Goal: Information Seeking & Learning: Learn about a topic

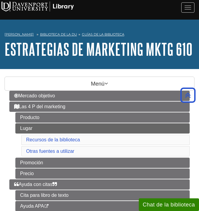
scroll to position [246, 0]
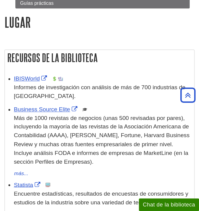
click at [125, 147] on font "Más de 1000 revistas de negocios (unas 500 revisadas por pares), incluyendo la …" at bounding box center [101, 140] width 175 height 50
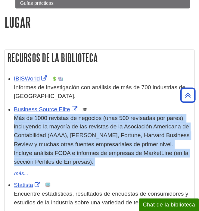
click at [125, 147] on font "Más de 1000 revistas de negocios (unas 500 revisadas por pares), incluyendo la …" at bounding box center [101, 140] width 175 height 50
copy ul "Lor ip 4070 dolorsit am consecte (adip 421 elitseddo eiu tempo), incididunt ut …"
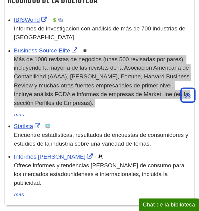
scroll to position [307, 0]
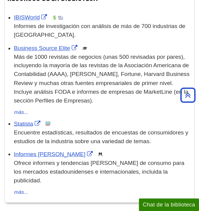
click at [110, 130] on font "Encuentre estadísticas, resultados de encuestas de consumidores y estudios de l…" at bounding box center [101, 136] width 174 height 15
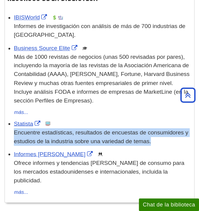
click at [110, 130] on font "Encuentre estadísticas, resultados de encuestas de consumidores y estudios de l…" at bounding box center [101, 136] width 174 height 15
copy ul "Encuentre estadísticas, resultados de encuestas de consumidores y estudios de l…"
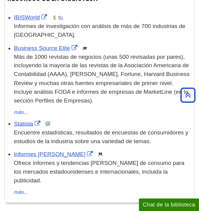
click at [128, 167] on font "Ofrece informes y tendencias del mercado de consumo para los mercados estadouni…" at bounding box center [99, 171] width 170 height 24
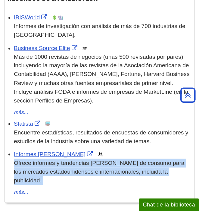
click at [128, 167] on font "Ofrece informes y tendencias del mercado de consumo para los mercados estadouni…" at bounding box center [99, 171] width 170 height 24
copy div "Ofrece informes y tendencias del mercado de consumo para los mercados estadouni…"
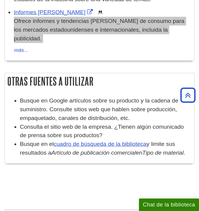
scroll to position [450, 0]
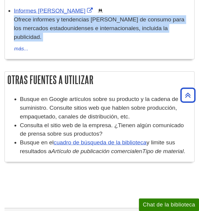
drag, startPoint x: 186, startPoint y: 141, endPoint x: 12, endPoint y: 89, distance: 182.3
click at [12, 95] on ul "Busque en Google artículos sobre su producto y la cadena de suministro. Consult…" at bounding box center [99, 125] width 183 height 61
copy ul "Busque en Google artículos sobre su producto y la cadena de suministro. Consult…"
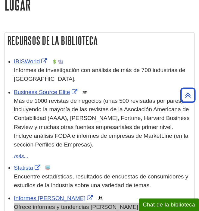
scroll to position [101, 0]
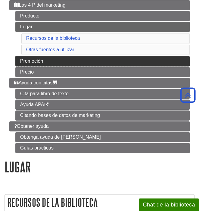
click at [41, 61] on font "Promoción" at bounding box center [31, 60] width 23 height 5
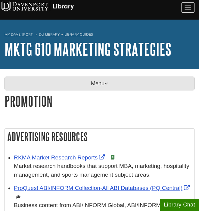
click at [63, 79] on p "Menu" at bounding box center [100, 83] width 190 height 14
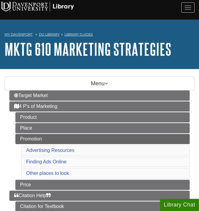
drag, startPoint x: 119, startPoint y: 58, endPoint x: 77, endPoint y: 74, distance: 45.0
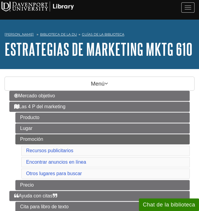
click at [11, 140] on li "Las 4 P del marketing Producto Lugar Promoción Recursos publicitarios Encontrar…" at bounding box center [99, 145] width 180 height 88
copy ul "Promoción"
click at [13, 148] on li "Las 4 P del marketing Producto Lugar Promoción Recursos publicitarios Encontrar…" at bounding box center [99, 145] width 180 height 88
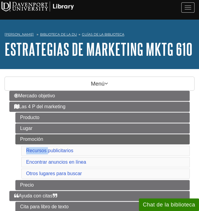
click at [13, 148] on li "Las 4 P del marketing Producto Lugar Promoción Recursos publicitarios Encontrar…" at bounding box center [99, 145] width 180 height 88
click at [15, 160] on ul "Producto Lugar Promoción Recursos publicitarios Encontrar anuncios en línea Otr…" at bounding box center [102, 151] width 174 height 78
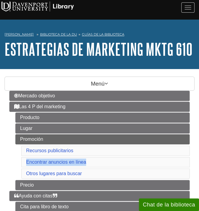
click at [15, 160] on ul "Producto Lugar Promoción Recursos publicitarios Encontrar anuncios en línea Otr…" at bounding box center [102, 151] width 174 height 78
click at [18, 170] on ul "Producto Lugar Promoción Recursos publicitarios Encontrar anuncios en línea Otr…" at bounding box center [102, 151] width 174 height 78
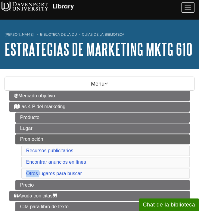
click at [18, 170] on ul "Producto Lugar Promoción Recursos publicitarios Encontrar anuncios en línea Otr…" at bounding box center [102, 151] width 174 height 78
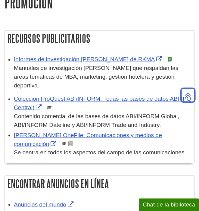
scroll to position [277, 0]
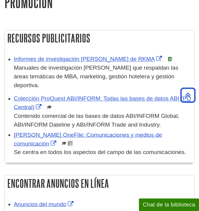
click at [120, 71] on font "Manuales de investigación de mercado que respaldan las áreas temáticas de MBA, …" at bounding box center [96, 76] width 164 height 24
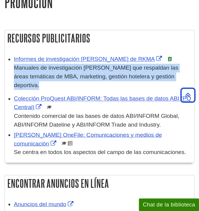
click at [120, 71] on font "Manuales de investigación de mercado que respaldan las áreas temáticas de MBA, …" at bounding box center [96, 76] width 164 height 24
copy ul "Manuales de investigación de mercado que respaldan las áreas temáticas de MBA, …"
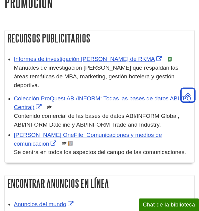
click at [86, 112] on font "Contenido comercial de las bases de datos ABI/INFORM Global, ABI/INFORM Datelin…" at bounding box center [96, 119] width 165 height 15
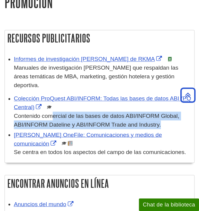
click at [86, 112] on font "Contenido comercial de las bases de datos ABI/INFORM Global, ABI/INFORM Datelin…" at bounding box center [96, 119] width 165 height 15
copy ul "Contenido comercial de las bases de datos ABI/INFORM Global, ABI/INFORM Datelin…"
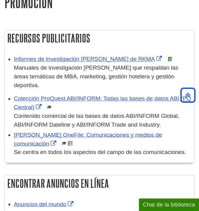
click at [121, 148] on font "Se centra en todos los aspectos del campo de las comunicaciones." at bounding box center [100, 151] width 172 height 6
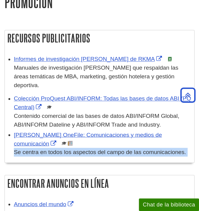
click at [121, 148] on font "Se centra en todos los aspectos del campo de las comunicaciones." at bounding box center [100, 151] width 172 height 6
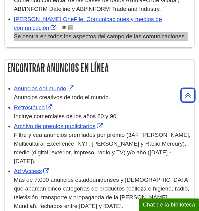
scroll to position [392, 0]
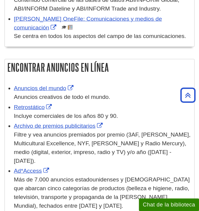
click at [97, 94] on font "Anuncios creativos de todo el mundo." at bounding box center [62, 97] width 96 height 6
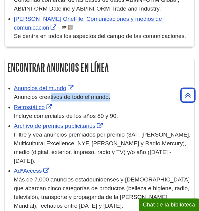
click at [97, 94] on font "Anuncios creativos de todo el mundo." at bounding box center [62, 97] width 96 height 6
copy ul "Anuncios creativos de todo el mundo."
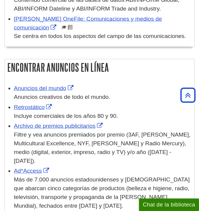
click at [90, 113] on font "Incluye comerciales de los años 80 y 90." at bounding box center [66, 116] width 104 height 6
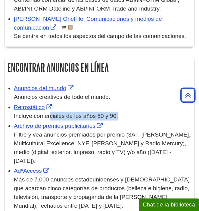
click at [90, 113] on font "Incluye comerciales de los años 80 y 90." at bounding box center [66, 116] width 104 height 6
copy ul "Incluye comerciales de los años 80 y 90."
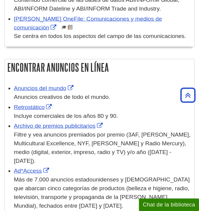
click at [96, 130] on div "Filtre y vea anuncios premiados por premio (3AF, CHIAT, Clio, Multicultural Exc…" at bounding box center [102, 147] width 177 height 35
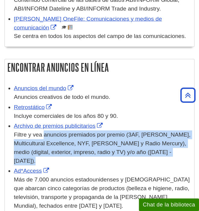
click at [96, 130] on div "Filtre y vea anuncios premiados por premio (3AF, CHIAT, Clio, Multicultural Exc…" at bounding box center [102, 147] width 177 height 35
copy ul "Filtre y vea anuncios premiados por premio (3AF, CHIAT, Clio, Multicultural Exc…"
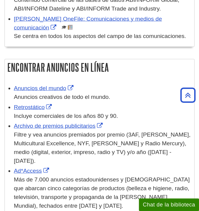
click at [116, 176] on font "Más de 7.000 anuncios estadounidenses y canadienses que abarcan cinco categoría…" at bounding box center [102, 192] width 176 height 32
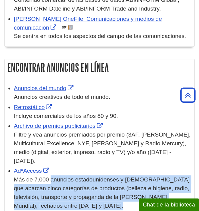
click at [116, 176] on font "Más de 7.000 anuncios estadounidenses y canadienses que abarcan cinco categoría…" at bounding box center [102, 192] width 176 height 32
copy ul "Más de 7.000 anuncios estadounidenses y canadienses que abarcan cinco categoría…"
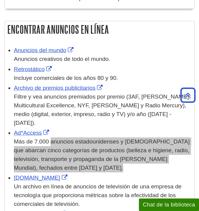
scroll to position [431, 0]
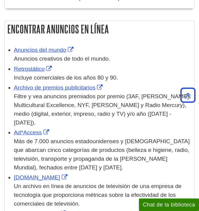
click at [110, 182] on div "Un archivo en línea de anuncios de televisión de una empresa de tecnología que …" at bounding box center [102, 195] width 177 height 26
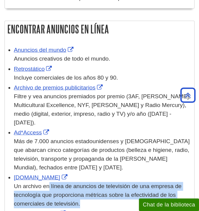
click at [110, 182] on div "Un archivo en línea de anuncios de televisión de una empresa de tecnología que …" at bounding box center [102, 195] width 177 height 26
copy ul "Un archivo en línea de anuncios de televisión de una empresa de tecnología que …"
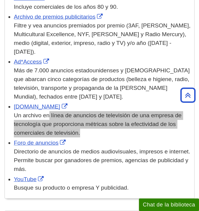
scroll to position [505, 0]
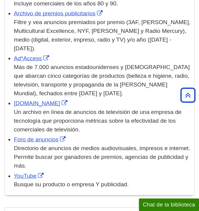
click at [107, 145] on font "Directorio de anuncios de medios audiovisuales, impresos e internet. Permite bu…" at bounding box center [102, 157] width 176 height 24
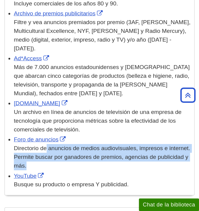
click at [107, 145] on font "Directorio de anuncios de medios audiovisuales, impresos e internet. Permite bu…" at bounding box center [102, 157] width 176 height 24
copy ul "Directorio de anuncios de medios audiovisuales, impresos e internet. Permite bu…"
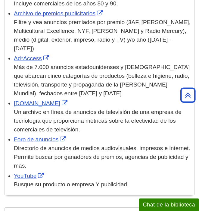
click at [115, 181] on font "Busque su producto o empresa Y publicidad." at bounding box center [71, 184] width 115 height 6
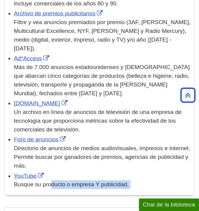
click at [115, 181] on font "Busque su producto o empresa Y publicidad." at bounding box center [71, 184] width 115 height 6
copy div "Busque su producto o empresa Y publicidad."
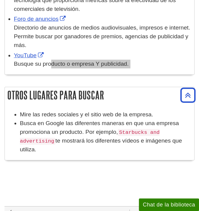
scroll to position [626, 0]
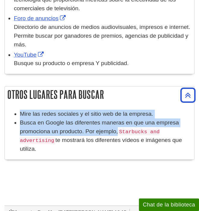
drag, startPoint x: 109, startPoint y: 104, endPoint x: 11, endPoint y: 85, distance: 99.3
click at [11, 110] on ul "Mire las redes sociales y el sitio web de la empresa. Busca en Google las difer…" at bounding box center [99, 131] width 183 height 43
drag, startPoint x: 38, startPoint y: 120, endPoint x: 52, endPoint y: 111, distance: 16.4
click at [52, 118] on li "Busca en Google las diferentes maneras en que una empresa promociona un product…" at bounding box center [105, 135] width 171 height 35
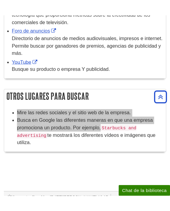
scroll to position [687, 0]
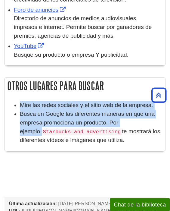
drag, startPoint x: 142, startPoint y: 103, endPoint x: 19, endPoint y: 86, distance: 124.5
click at [19, 101] on ul "Mire las redes sociales y el sitio web de la empresa. Busca en Google las difer…" at bounding box center [85, 122] width 154 height 43
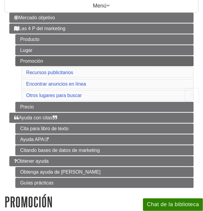
scroll to position [81, 0]
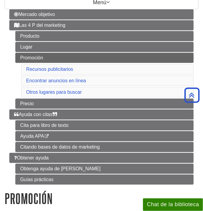
click at [12, 102] on li "Las 4 P del marketing Producto Lugar Promoción Recursos publicitarios Encontrar…" at bounding box center [101, 64] width 185 height 88
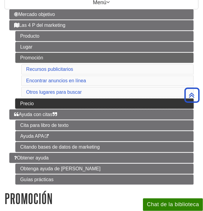
click at [26, 105] on link "Precio" at bounding box center [104, 103] width 179 height 10
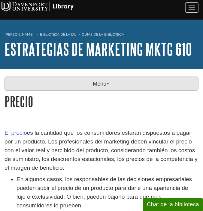
click at [122, 88] on p "Menú" at bounding box center [102, 83] width 194 height 14
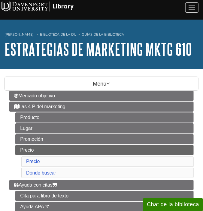
click at [13, 157] on li "Las 4 P del marketing Producto Lugar Promoción Precio Precio Dónde buscar" at bounding box center [101, 140] width 185 height 78
copy font "Precio"
click at [16, 171] on ul "Producto Lugar Promoción Precio Precio Dónde buscar" at bounding box center [104, 145] width 179 height 67
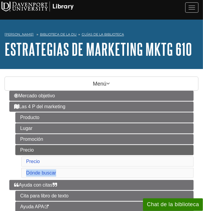
click at [16, 171] on ul "Producto Lugar Promoción Precio Precio Dónde buscar" at bounding box center [104, 145] width 179 height 67
copy ul "Dónde buscar"
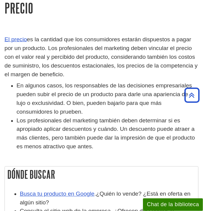
scroll to position [261, 0]
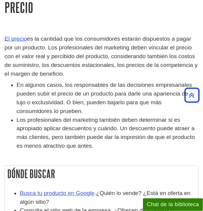
click at [79, 72] on p "El precio es la cantidad que los consumidores estarán dispuestos a pagar por un…" at bounding box center [102, 56] width 194 height 43
click at [67, 63] on font "es la cantidad que los consumidores estarán dispuestos a pagar por un producto.…" at bounding box center [101, 56] width 193 height 41
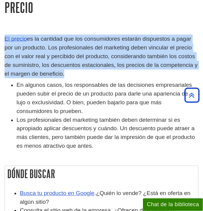
click at [67, 63] on font "es la cantidad que los consumidores estarán dispuestos a pagar por un producto.…" at bounding box center [101, 56] width 193 height 41
copy div "El precio es la cantidad que los consumidores estarán dispuestos a pagar por un…"
click at [155, 64] on font "es la cantidad que los consumidores estarán dispuestos a pagar por un producto.…" at bounding box center [101, 56] width 193 height 41
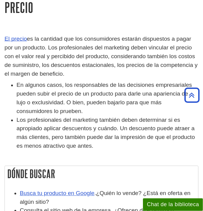
drag, startPoint x: 66, startPoint y: 72, endPoint x: 29, endPoint y: 38, distance: 49.6
click at [29, 38] on p "El precio es la cantidad que los consumidores estarán dispuestos a pagar por un…" at bounding box center [102, 56] width 194 height 43
copy font "es la cantidad que los consumidores estarán dispuestos a pagar por un producto.…"
drag, startPoint x: 90, startPoint y: 145, endPoint x: 16, endPoint y: 84, distance: 96.1
click at [16, 84] on ul "En algunos casos, los responsables de las decisiones empresariales pueden subir…" at bounding box center [102, 115] width 194 height 69
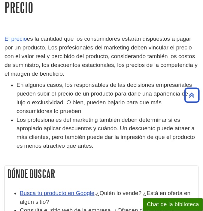
copy ul "En algunos casos, los responsables de las decisiones empresariales pueden subir…"
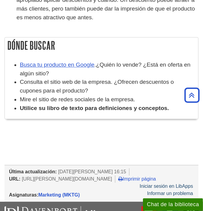
scroll to position [390, 0]
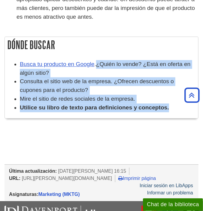
drag, startPoint x: 172, startPoint y: 106, endPoint x: 99, endPoint y: 60, distance: 85.9
click at [99, 60] on ul "Busca tu producto en Google . ¿Quién lo vende? ¿Está en oferta en algún sitio? …" at bounding box center [102, 86] width 188 height 52
copy ul "¿Quién lo vende? ¿Está en oferta en algún sitio? Consulta el sitio web de la em…"
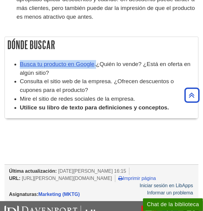
drag, startPoint x: 93, startPoint y: 63, endPoint x: 19, endPoint y: 59, distance: 74.4
click at [19, 60] on ul "Busca tu producto en Google . ¿Quién lo vende? ¿Está en oferta en algún sitio? …" at bounding box center [102, 86] width 188 height 52
copy li "Busca tu producto en Google"
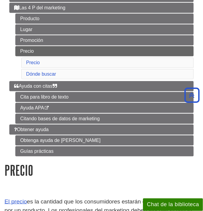
scroll to position [98, 0]
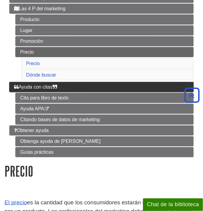
click at [23, 86] on font "Ayuda con citas" at bounding box center [36, 86] width 34 height 5
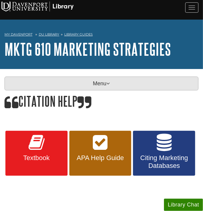
click at [113, 87] on p "Menu" at bounding box center [102, 83] width 194 height 14
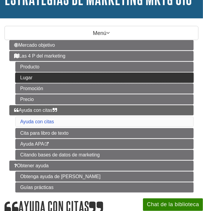
scroll to position [51, 0]
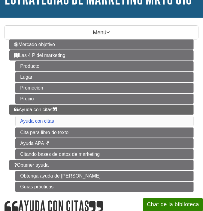
click at [12, 119] on li "Ayuda con citas Ayuda con citas Cita para libro de texto Ayuda APA Este enlace …" at bounding box center [101, 131] width 185 height 55
copy li "Ayuda con citas"
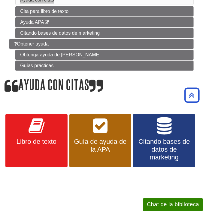
scroll to position [173, 0]
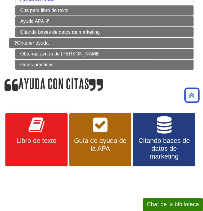
click at [133, 141] on div "Libro de texto Guía de ayuda de la APA Citando bases de datos de marketing" at bounding box center [102, 139] width 194 height 55
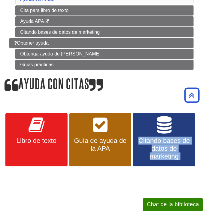
click at [133, 141] on div "Libro de texto Guía de ayuda de la APA Citando bases de datos de marketing" at bounding box center [102, 139] width 194 height 55
copy body "Citando bases de datos de marketing << Anterior: Precio Siguiente: Cita para li…"
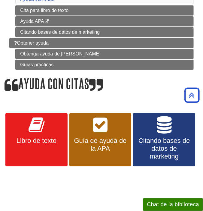
click at [69, 136] on div "Libro de texto Guía de ayuda de la APA Citando bases de datos de marketing" at bounding box center [102, 139] width 194 height 55
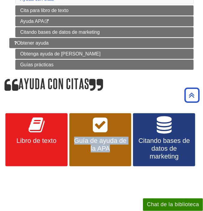
click at [69, 136] on div "Libro de texto Guía de ayuda de la APA Citando bases de datos de marketing" at bounding box center [102, 139] width 194 height 55
copy div "Guía de ayuda de la APA"
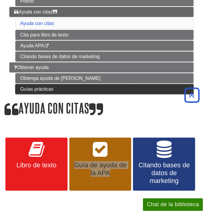
scroll to position [147, 0]
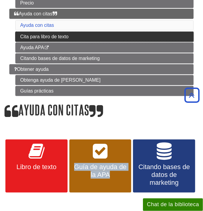
click at [55, 32] on link "Cita para libro de texto" at bounding box center [104, 37] width 179 height 10
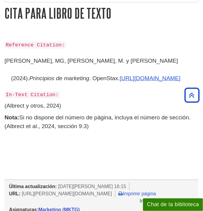
scroll to position [61, 0]
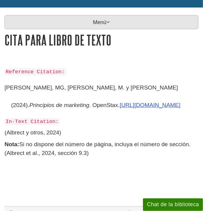
click at [130, 21] on p "Menú" at bounding box center [102, 22] width 194 height 14
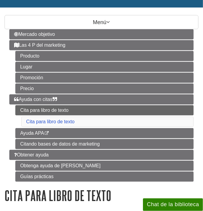
click at [7, 110] on div "Mercado objetivo Las 4 P del marketing Producto Lugar Promoción Precio Ayuda co…" at bounding box center [102, 105] width 194 height 152
copy ul "Cita para libro de texto"
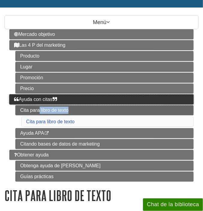
click at [138, 96] on link "Ayuda con citas" at bounding box center [101, 99] width 185 height 10
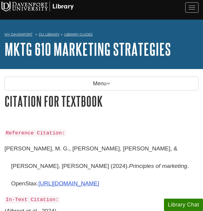
scroll to position [61, 0]
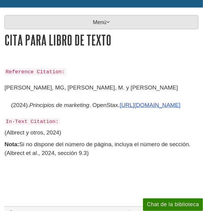
click at [96, 21] on font "Menú" at bounding box center [100, 22] width 14 height 6
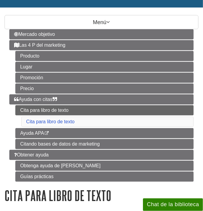
click at [15, 117] on ul "Cita para libro de texto Cita para libro de texto Ayuda APA Este enlace se abre…" at bounding box center [104, 127] width 179 height 44
copy ul "Cita para libro de texto"
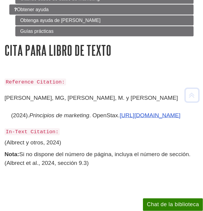
scroll to position [208, 0]
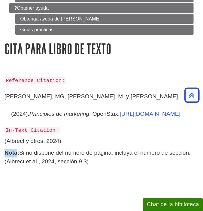
drag, startPoint x: 17, startPoint y: 151, endPoint x: 25, endPoint y: 153, distance: 7.7
click at [6, 150] on font "Nota:" at bounding box center [12, 153] width 15 height 6
drag, startPoint x: 23, startPoint y: 149, endPoint x: 196, endPoint y: 149, distance: 173.0
click at [196, 149] on p "Nota: Si no dispone del número de página, incluya el número de sección. ([PERSO…" at bounding box center [102, 157] width 194 height 17
copy font "Si no dispone del número de página, incluya el número de sección."
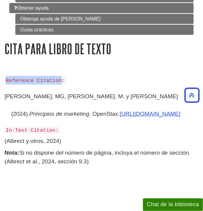
drag, startPoint x: 57, startPoint y: 77, endPoint x: 4, endPoint y: 79, distance: 52.4
click at [4, 79] on div "Reference Citation: [PERSON_NAME], MG, [PERSON_NAME], M. y [PERSON_NAME] (2024)…" at bounding box center [101, 125] width 203 height 99
copy code "Reference Citation"
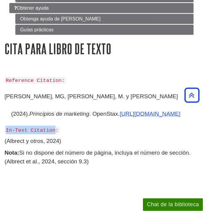
drag, startPoint x: 51, startPoint y: 129, endPoint x: 6, endPoint y: 128, distance: 44.2
click at [6, 128] on code "In-Text Citation:" at bounding box center [32, 130] width 55 height 7
copy code "In-Text Citation"
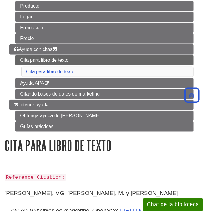
scroll to position [100, 0]
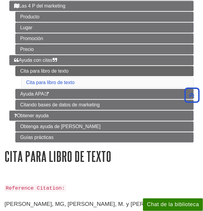
click at [10, 92] on li "Ayuda con citas Cita para libro de texto Cita para libro de texto Ayuda APA Est…" at bounding box center [101, 82] width 185 height 55
copy font "Ayuda APA"
click at [9, 88] on div "Mercado objetivo Las 4 P del marketing Producto Lugar Promoción Precio Ayuda co…" at bounding box center [102, 66] width 194 height 152
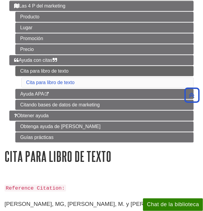
click at [9, 88] on div "Mercado objetivo Las 4 P del marketing Producto Lugar Promoción Precio Ayuda co…" at bounding box center [102, 66] width 194 height 152
click at [8, 103] on div "Mercado objetivo Las 4 P del marketing Producto Lugar Promoción Precio Ayuda co…" at bounding box center [102, 66] width 194 height 152
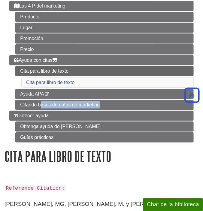
click at [8, 103] on div "Mercado objetivo Las 4 P del marketing Producto Lugar Promoción Precio Ayuda co…" at bounding box center [102, 66] width 194 height 152
copy ul "Citando bases de datos de marketing"
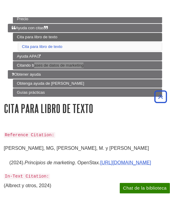
scroll to position [166, 0]
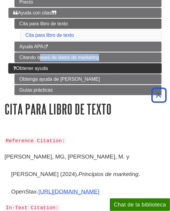
click at [93, 67] on link "Obtener ayuda" at bounding box center [84, 68] width 153 height 10
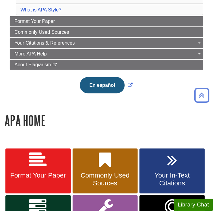
scroll to position [123, 0]
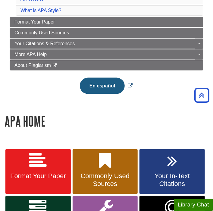
click at [100, 84] on button "En español" at bounding box center [102, 86] width 45 height 16
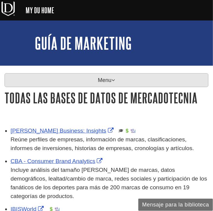
click at [114, 79] on icon at bounding box center [113, 79] width 4 height 5
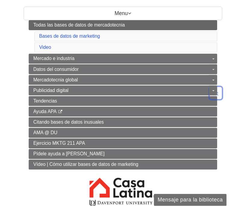
scroll to position [66, 0]
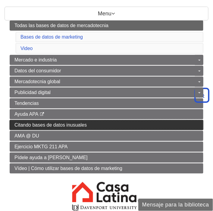
click at [57, 125] on span "Citando bases de datos inusuales" at bounding box center [50, 124] width 72 height 5
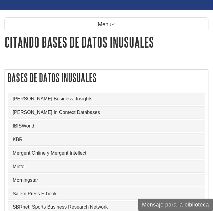
scroll to position [56, 0]
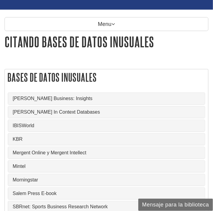
click at [66, 101] on div "[PERSON_NAME] Business: Insights" at bounding box center [106, 98] width 196 height 11
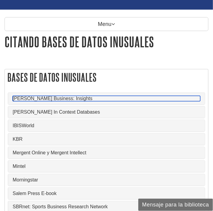
click at [49, 96] on link "[PERSON_NAME] Business: Insights" at bounding box center [106, 98] width 187 height 5
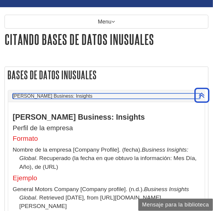
scroll to position [51, 0]
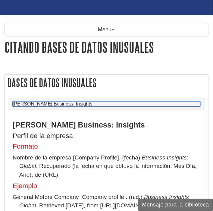
click at [38, 102] on link "[PERSON_NAME] Business: Insights" at bounding box center [106, 103] width 187 height 5
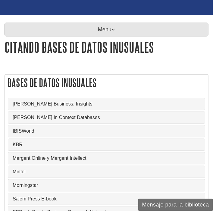
click at [94, 27] on p "Menu" at bounding box center [107, 30] width 204 height 14
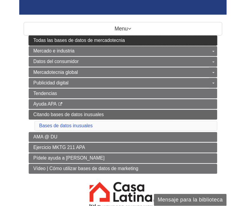
scroll to position [0, 0]
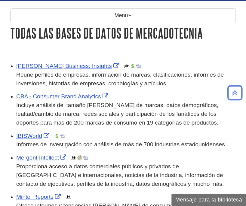
scroll to position [63, 0]
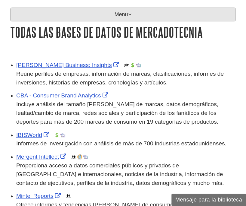
click at [36, 12] on p "Menu" at bounding box center [123, 15] width 226 height 14
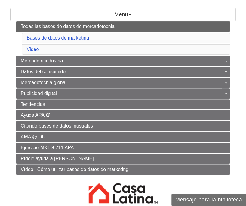
click at [38, 27] on span "Todas las bases de datos de mercadotecnia" at bounding box center [68, 26] width 94 height 5
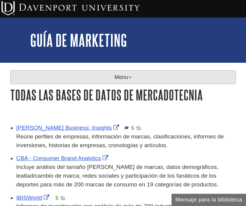
click at [42, 77] on p "Menu" at bounding box center [123, 77] width 226 height 14
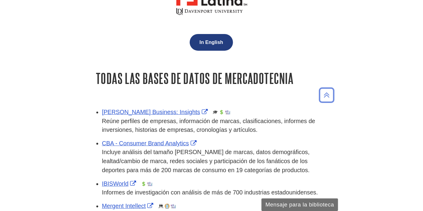
scroll to position [262, 0]
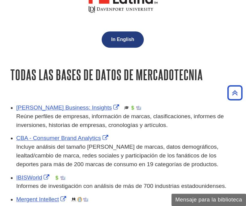
click at [130, 39] on button "In English" at bounding box center [123, 39] width 42 height 16
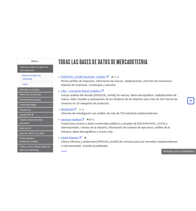
scroll to position [0, 0]
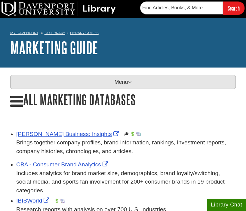
click at [113, 78] on p "Menu" at bounding box center [123, 82] width 226 height 14
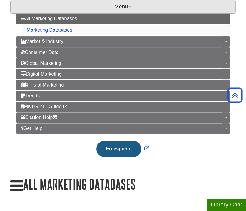
scroll to position [76, 0]
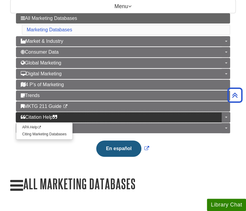
click at [131, 117] on link "Citation Help" at bounding box center [123, 117] width 215 height 10
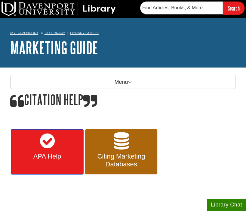
click at [50, 155] on span "APA Help" at bounding box center [47, 156] width 63 height 8
click at [76, 89] on div "Menu All Marketing Databases Market & Industry Toggle Dropdown Industry Reports…" at bounding box center [123, 83] width 235 height 17
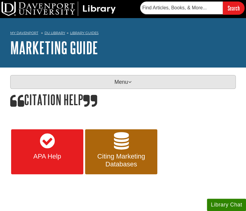
click at [71, 86] on p "Menu" at bounding box center [123, 82] width 226 height 14
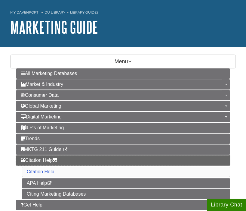
scroll to position [23, 0]
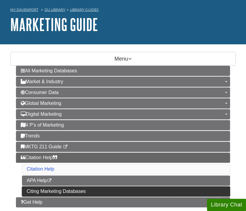
click at [56, 189] on link "Citing Marketing Databases" at bounding box center [126, 191] width 209 height 10
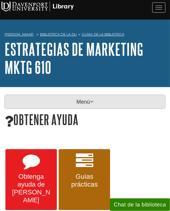
click at [103, 108] on p "Menú" at bounding box center [85, 101] width 161 height 14
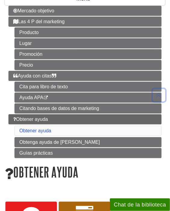
scroll to position [103, 0]
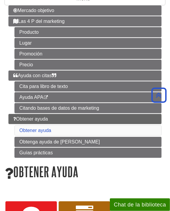
click at [3, 116] on div "Menú Mercado objetivo Las 4 P del marketing Producto [GEOGRAPHIC_DATA] Promoció…" at bounding box center [85, 77] width 170 height 173
click at [3, 116] on div "Menú Mercado objetivo Las 4 P del marketing Producto Lugar Promoción Precio Ayu…" at bounding box center [85, 77] width 170 height 173
copy li "Obtener ayuda"
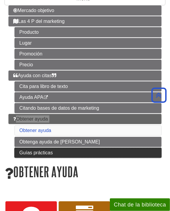
scroll to position [175, 0]
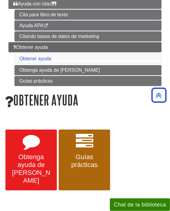
click at [11, 67] on li "Obtener ayuda Obtener ayuda Obtenga ayuda de Emily Guías prácticas" at bounding box center [84, 64] width 153 height 44
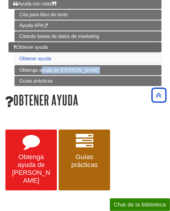
click at [11, 67] on li "Obtener ayuda Obtener ayuda Obtenga ayuda de Emily Guías prácticas" at bounding box center [84, 64] width 153 height 44
copy ul "Obtenga ayuda de [PERSON_NAME]"
click at [10, 78] on li "Obtener ayuda Obtener ayuda Obtenga ayuda de Emily Guías prácticas" at bounding box center [84, 64] width 153 height 44
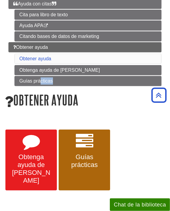
click at [10, 78] on li "Obtener ayuda Obtener ayuda Obtenga ayuda de Emily Guías prácticas" at bounding box center [84, 64] width 153 height 44
click at [9, 67] on li "Obtener ayuda Obtener ayuda Obtenga ayuda de Emily Guías prácticas" at bounding box center [84, 64] width 153 height 44
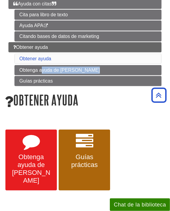
click at [9, 67] on li "Obtener ayuda Obtener ayuda Obtenga ayuda de Emily Guías prácticas" at bounding box center [84, 64] width 153 height 44
copy ul "Obtenga ayuda de [PERSON_NAME]"
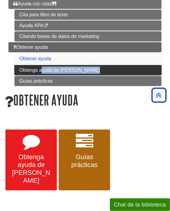
click at [123, 68] on link "Obtenga ayuda de [PERSON_NAME]" at bounding box center [87, 70] width 147 height 10
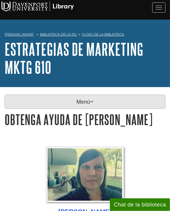
click at [109, 103] on p "Menú" at bounding box center [85, 101] width 161 height 14
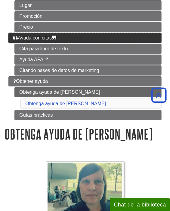
scroll to position [140, 0]
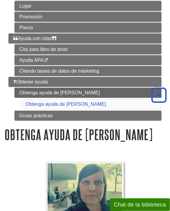
click at [10, 113] on li "Obtener ayuda Obtenga ayuda de [PERSON_NAME] Obtenga ayuda de [PERSON_NAME] Guí…" at bounding box center [84, 99] width 153 height 44
copy div "Guías prácticas"
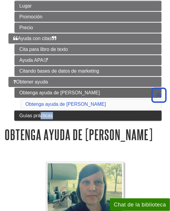
click at [102, 113] on link "Guías prácticas" at bounding box center [87, 115] width 147 height 10
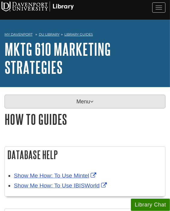
click at [84, 102] on p "Menu" at bounding box center [85, 101] width 161 height 14
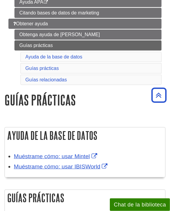
scroll to position [199, 0]
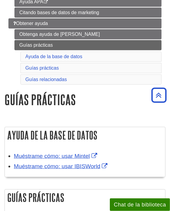
click at [16, 50] on ul "Obtenga ayuda de Emily Guías prácticas Ayuda de la base de datos Guías práctica…" at bounding box center [87, 57] width 147 height 57
copy font "Ayuda de la base de datos"
click at [17, 63] on ul "Obtenga ayuda de Emily Guías prácticas Ayuda de la base de datos Guías práctica…" at bounding box center [87, 57] width 147 height 57
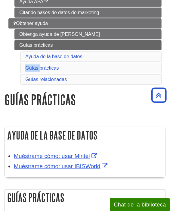
click at [17, 63] on ul "Obtenga ayuda de Emily Guías prácticas Ayuda de la base de datos Guías práctica…" at bounding box center [87, 57] width 147 height 57
click at [18, 75] on ul "Obtenga ayuda de Emily Guías prácticas Ayuda de la base de datos Guías práctica…" at bounding box center [87, 57] width 147 height 57
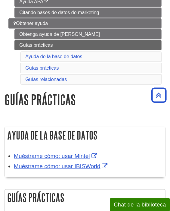
click at [104, 155] on div "Muéstrame cómo: usar Mintel" at bounding box center [88, 156] width 148 height 9
copy ul "Muéstrame cómo: usar Mintel"
click at [114, 165] on div "Muéstrame cómo: usar IBISWorld" at bounding box center [88, 166] width 148 height 9
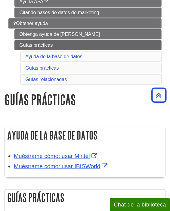
click at [114, 165] on div "Muéstrame cómo: usar IBISWorld" at bounding box center [88, 166] width 148 height 9
copy div "Muéstrame cómo: usar IBISWorld"
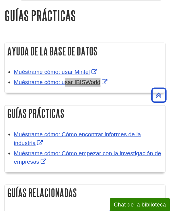
scroll to position [303, 0]
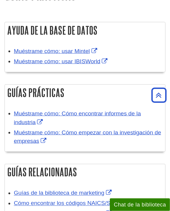
click at [94, 116] on div "Muéstrame cómo: Cómo encontrar informes de la industria" at bounding box center [88, 117] width 148 height 17
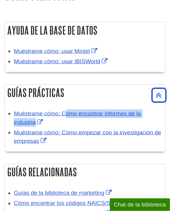
click at [94, 116] on div "Muéstrame cómo: Cómo encontrar informes de la industria" at bounding box center [88, 117] width 148 height 17
copy ul "Muéstrame cómo: Cómo encontrar informes de la industria"
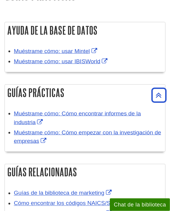
click at [82, 139] on div "Muéstrame cómo: Cómo empezar con la investigación de empresas" at bounding box center [88, 136] width 148 height 17
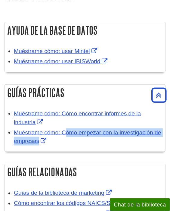
click at [82, 139] on div "Muéstrame cómo: Cómo empezar con la investigación de empresas" at bounding box center [88, 136] width 148 height 17
copy div "Muéstrame cómo: Cómo empezar con la investigación de empresas"
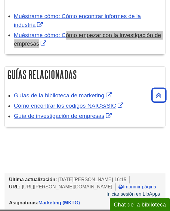
scroll to position [401, 0]
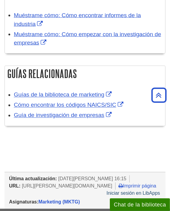
click at [123, 91] on div "Guías de la biblioteca de marketing" at bounding box center [88, 95] width 148 height 9
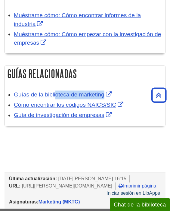
click at [123, 91] on div "Guías de la biblioteca de marketing" at bounding box center [88, 95] width 148 height 9
copy ul "Guías de la biblioteca de marketing"
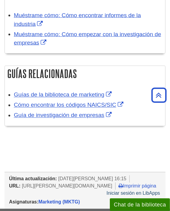
click at [137, 103] on div "Cómo encontrar los códigos NAICS/SIC" at bounding box center [88, 105] width 148 height 9
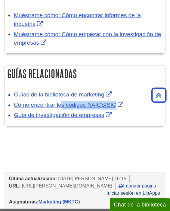
click at [137, 103] on div "Cómo encontrar los códigos NAICS/SIC" at bounding box center [88, 105] width 148 height 9
copy ul "Cómo encontrar los códigos NAICS/SIC"
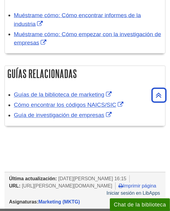
click at [120, 111] on div "Guía de investigación de empresas" at bounding box center [88, 115] width 148 height 9
copy body "Guía de investigación de empresas << Anterior: Obtenga ayuda de Emily"
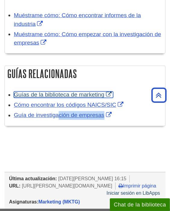
click at [92, 91] on font "Guías de la biblioteca de marketing" at bounding box center [59, 94] width 91 height 6
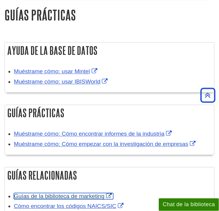
scroll to position [264, 0]
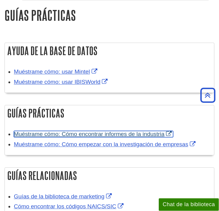
click at [87, 131] on font "Muéstrame cómo: Cómo encontrar informes de la industria" at bounding box center [89, 134] width 150 height 6
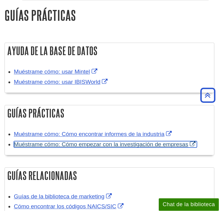
click at [77, 141] on font "Muéstrame cómo: Cómo empezar con la investigación de empresas" at bounding box center [101, 144] width 174 height 6
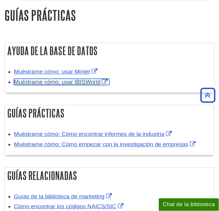
click at [80, 79] on font "Muéstrame cómo: usar IBISWorld" at bounding box center [57, 82] width 87 height 6
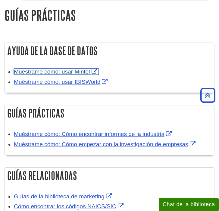
click at [72, 71] on font "Muéstrame cómo: usar Mintel" at bounding box center [52, 72] width 76 height 6
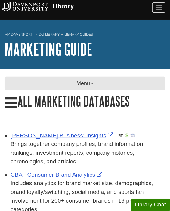
click at [76, 89] on div "Menu All Marketing Databases Marketing Databases Market & Industry Toggle Dropd…" at bounding box center [85, 84] width 170 height 17
click at [75, 88] on p "Menu" at bounding box center [85, 83] width 161 height 14
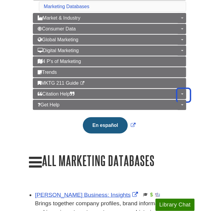
scroll to position [99, 0]
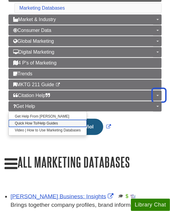
click at [78, 120] on link "Quick How To/Help Guides" at bounding box center [48, 123] width 78 height 7
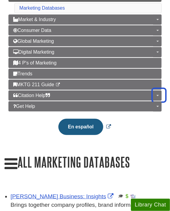
click at [78, 121] on button "En español" at bounding box center [80, 127] width 45 height 16
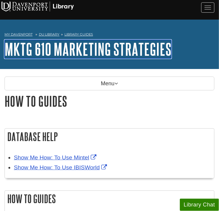
click at [58, 49] on link "MKTG 610 Marketing Strategies" at bounding box center [88, 49] width 167 height 19
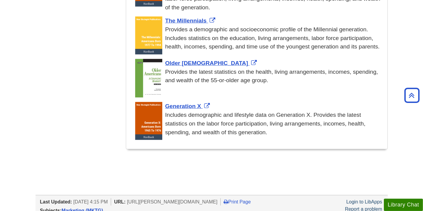
scroll to position [725, 0]
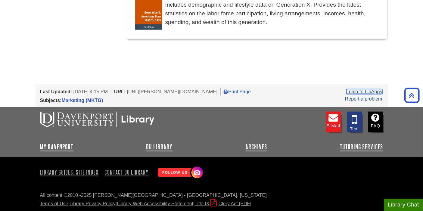
click at [352, 91] on link "Login to LibApps" at bounding box center [364, 91] width 36 height 5
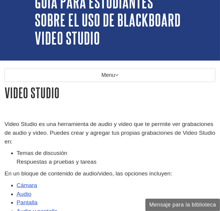
scroll to position [42, 0]
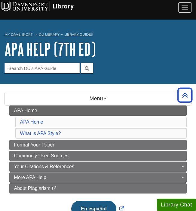
scroll to position [123, 0]
